Goal: Transaction & Acquisition: Obtain resource

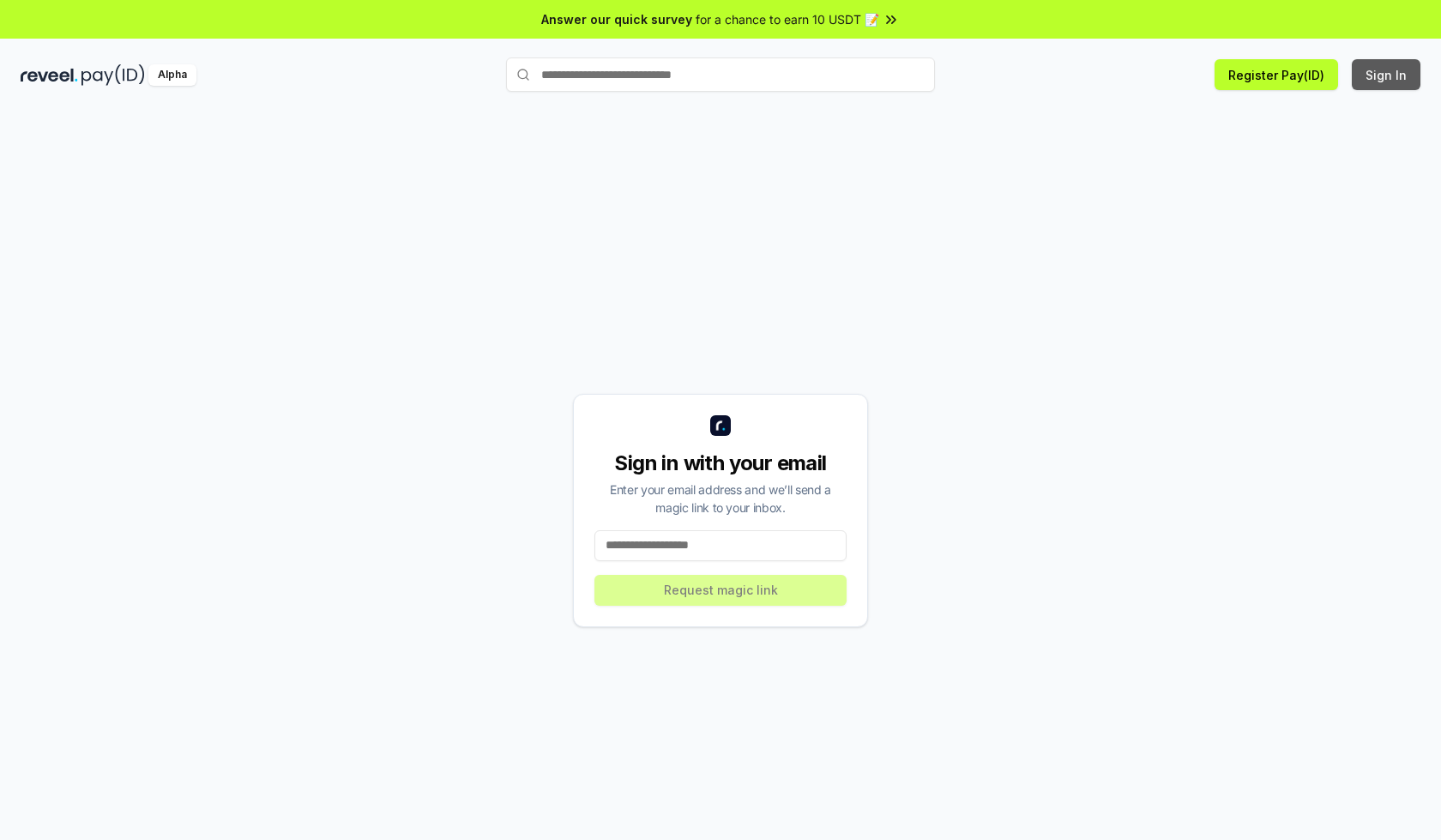
click at [1386, 75] on button "Sign In" at bounding box center [1385, 74] width 69 height 31
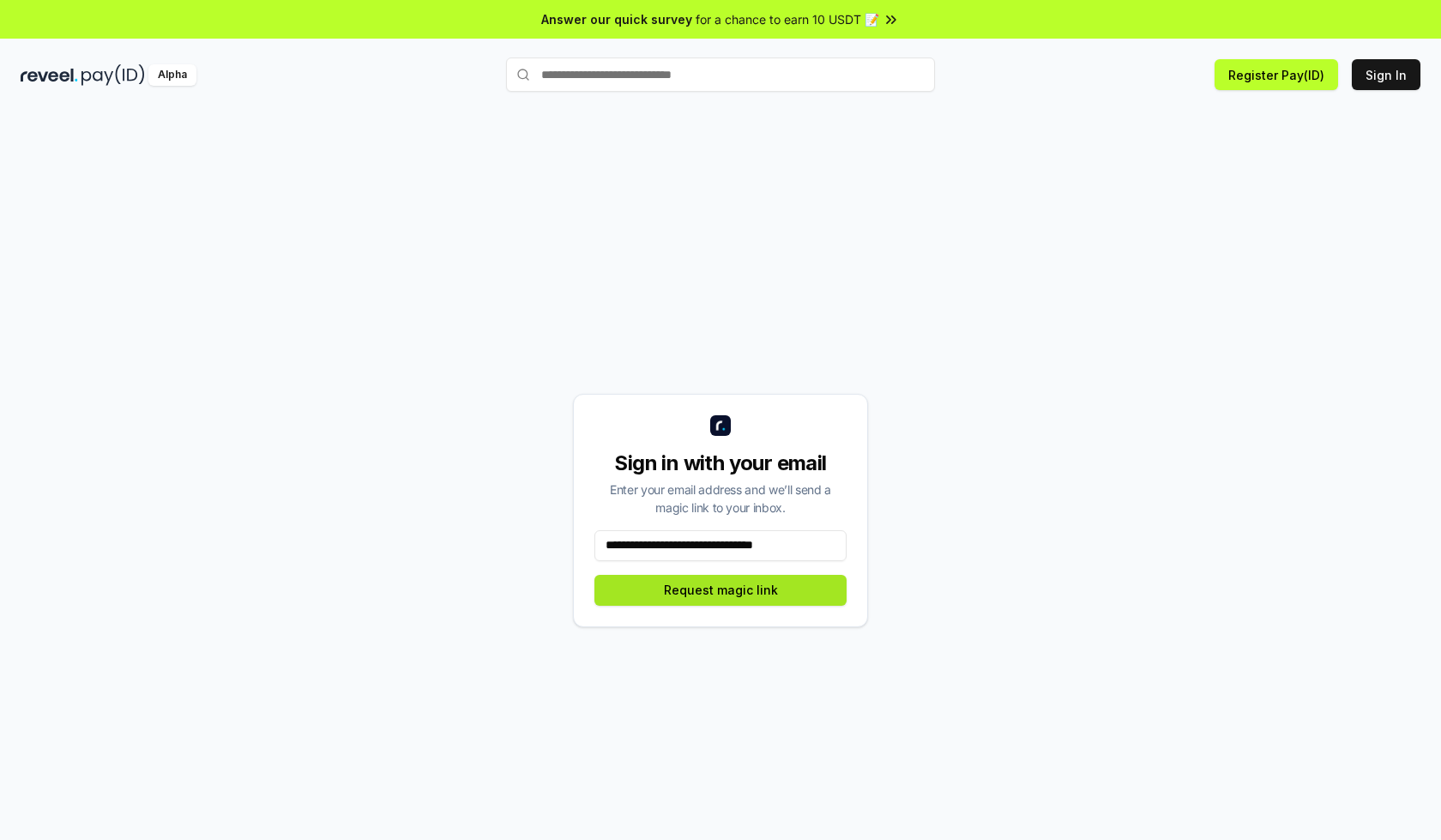
type input "**********"
click at [720, 589] on button "Request magic link" at bounding box center [720, 589] width 252 height 31
